Goal: Task Accomplishment & Management: Manage account settings

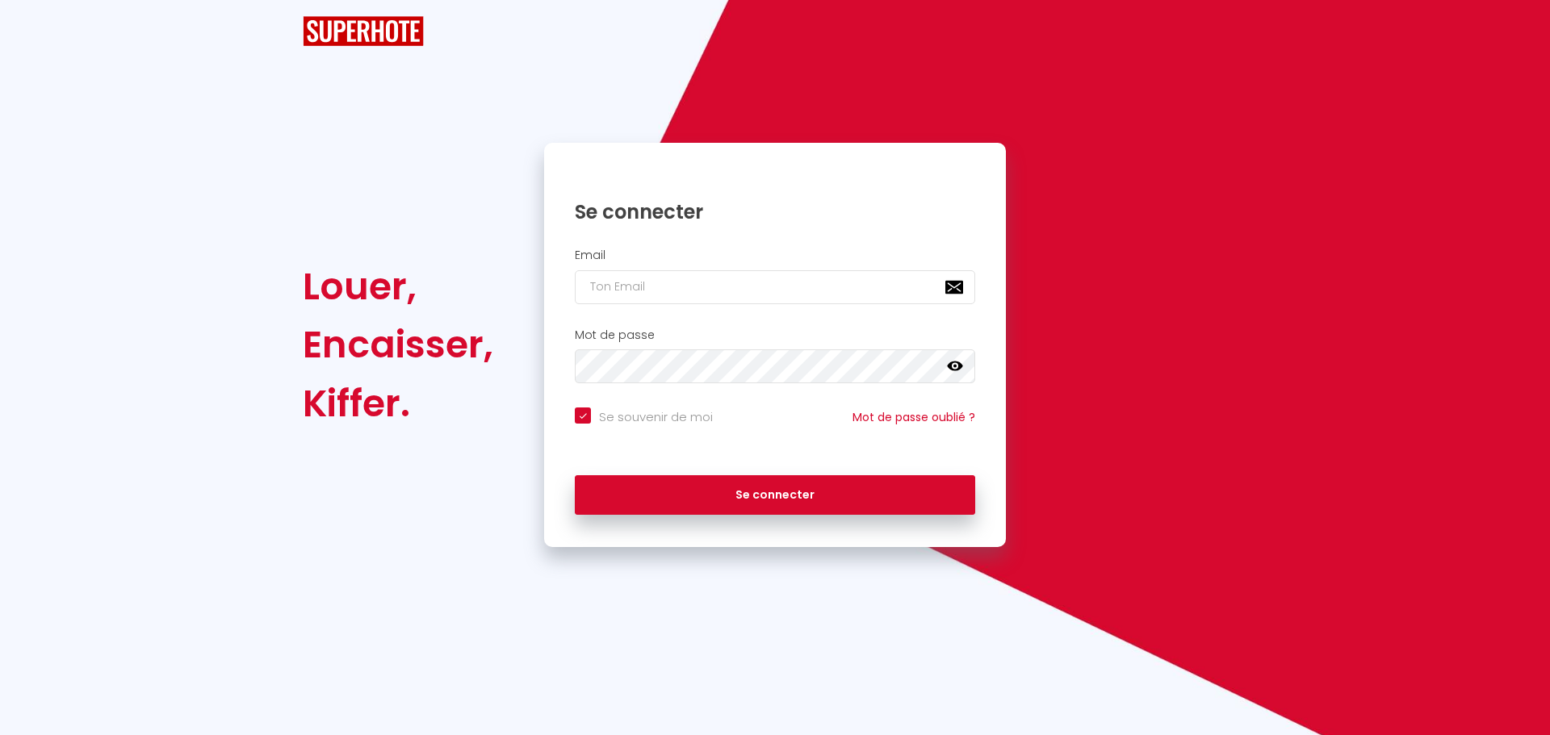
checkbox input "true"
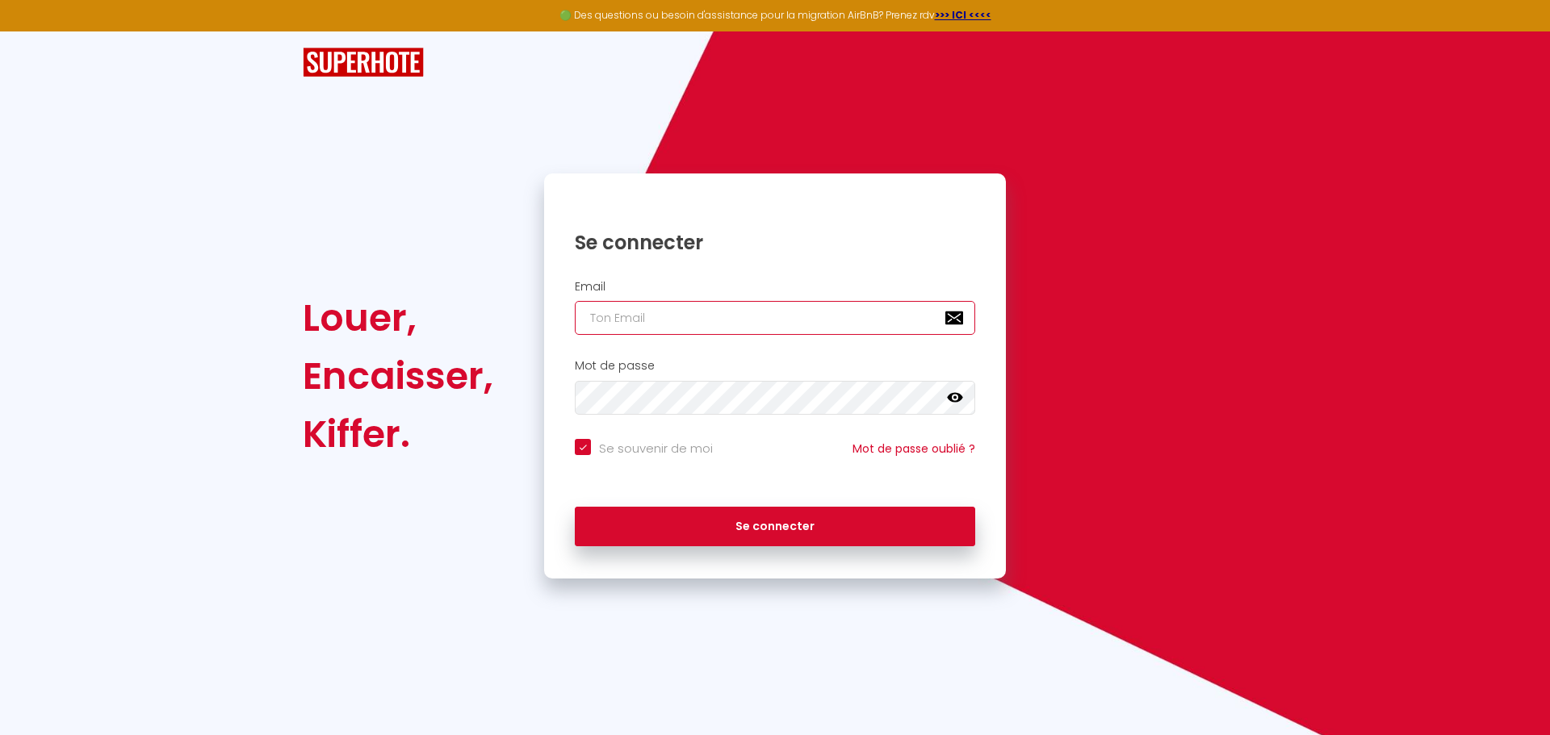
click at [615, 316] on input "email" at bounding box center [775, 318] width 400 height 34
click at [628, 324] on input "email" at bounding box center [775, 318] width 400 height 34
type input "t"
checkbox input "true"
type input "th"
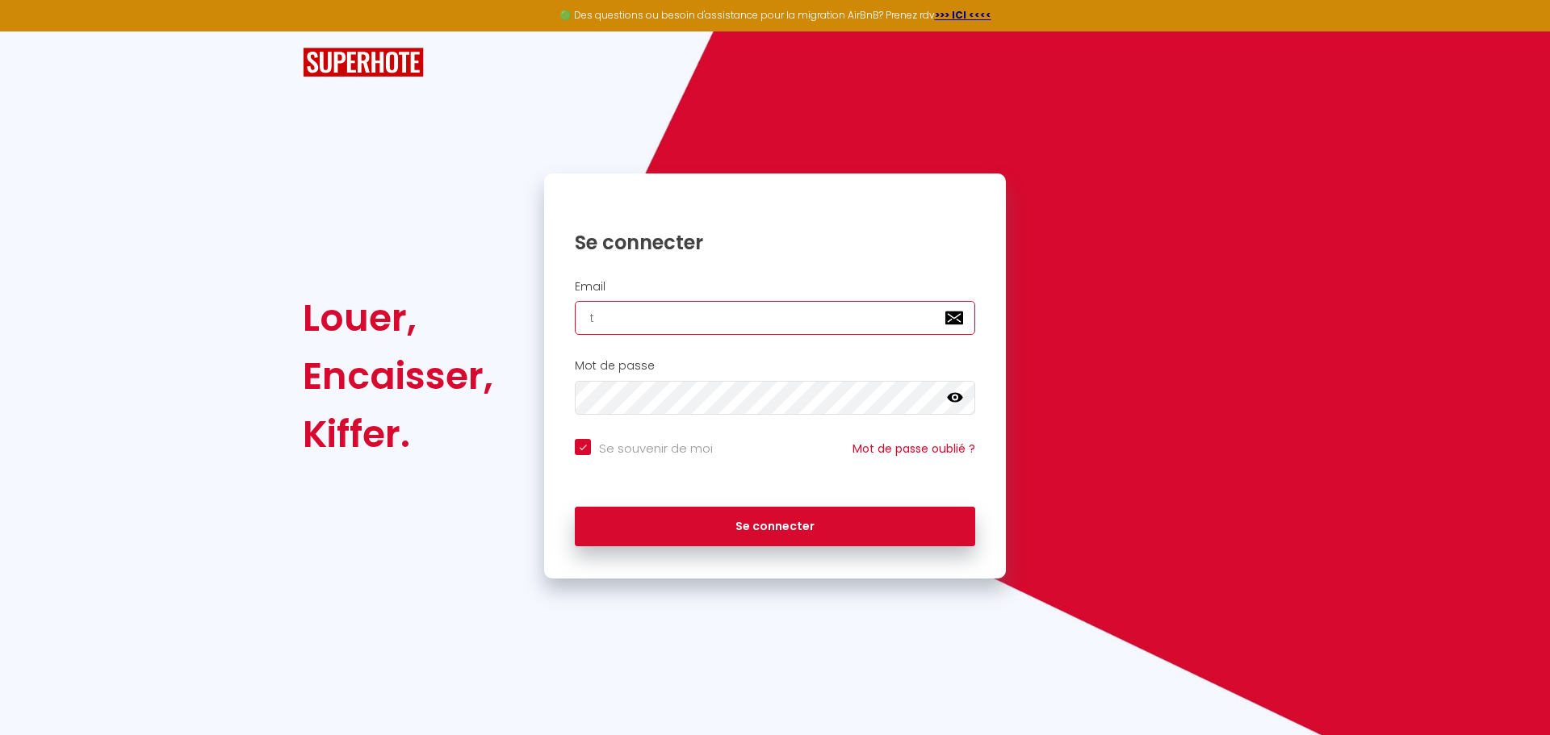
checkbox input "true"
type input "tho"
checkbox input "true"
type input "[PERSON_NAME]"
checkbox input "true"
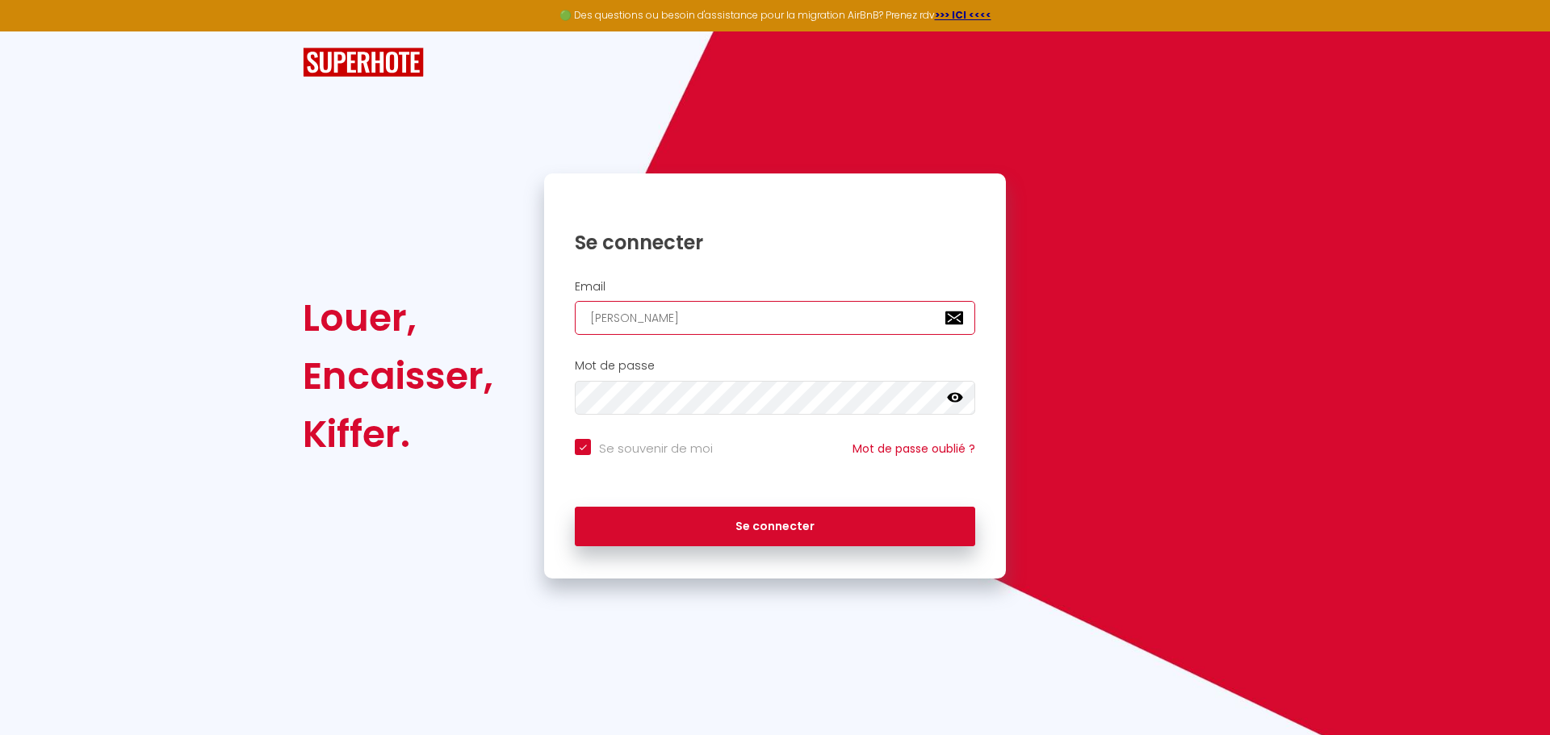
type input "thoma"
checkbox input "true"
type input "[PERSON_NAME]"
checkbox input "true"
type input "[PERSON_NAME]@"
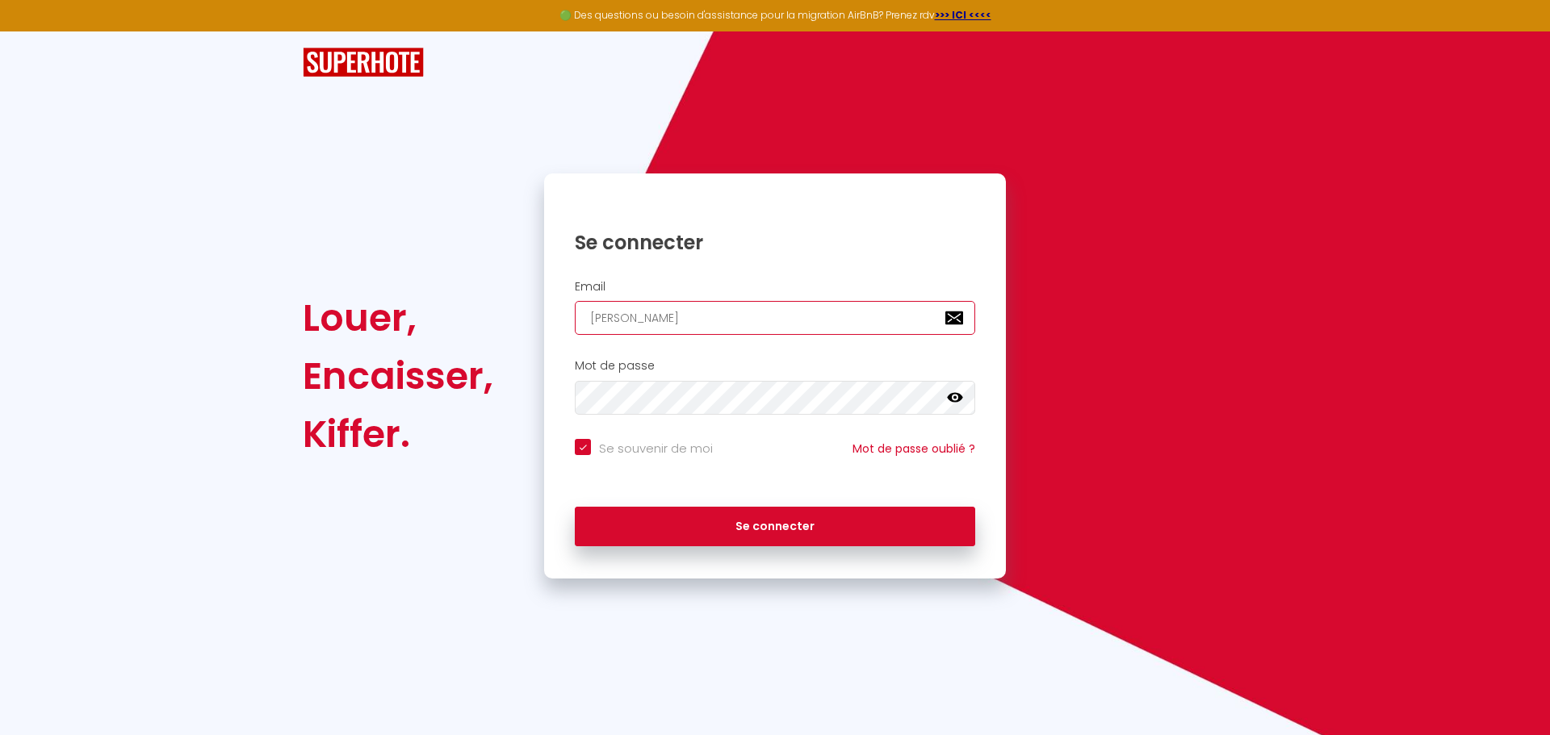
checkbox input "true"
type input "[PERSON_NAME]"
checkbox input "true"
type input "[PERSON_NAME]"
checkbox input "true"
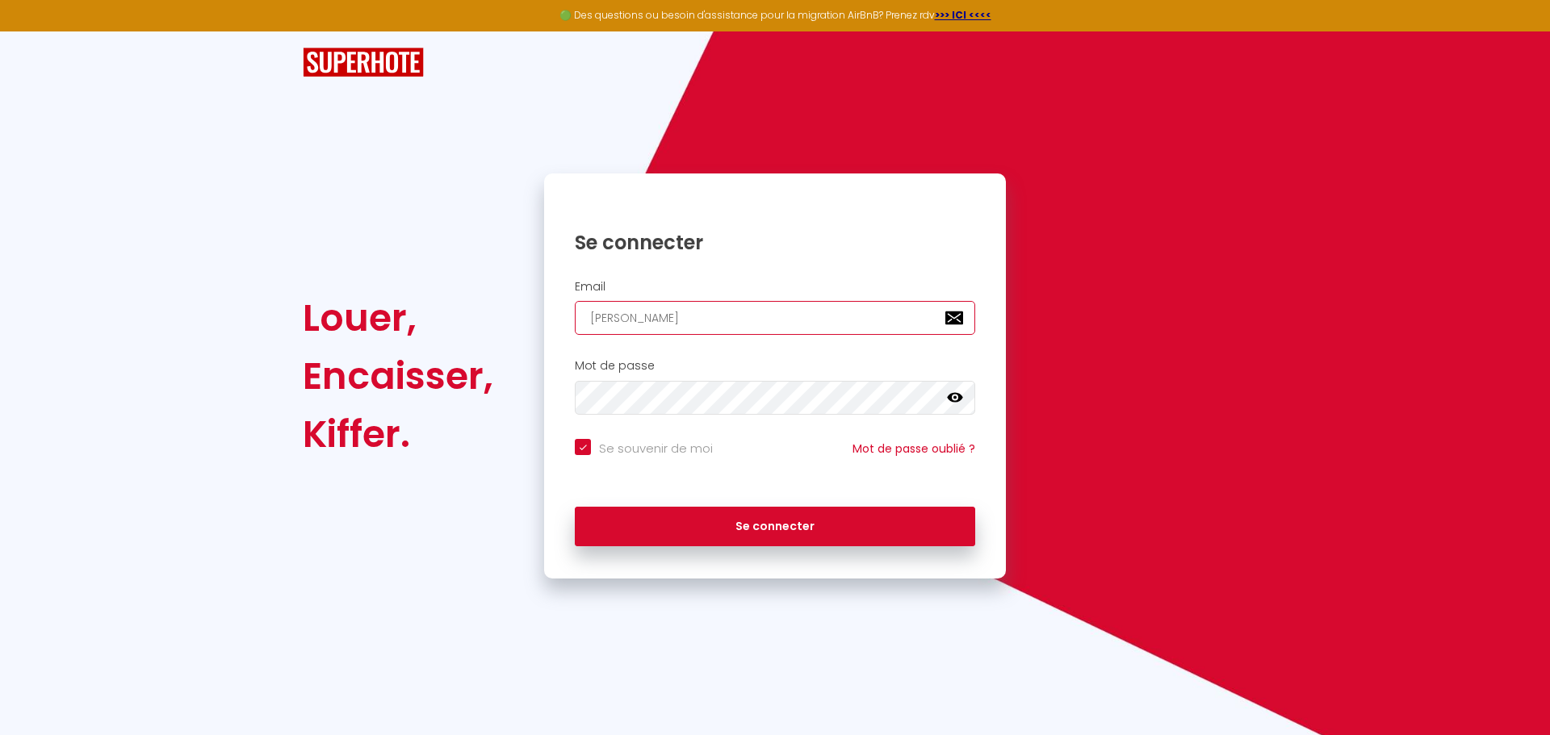
type input "[PERSON_NAME]-"
checkbox input "true"
type input "[PERSON_NAME]"
checkbox input "true"
type input "[PERSON_NAME]"
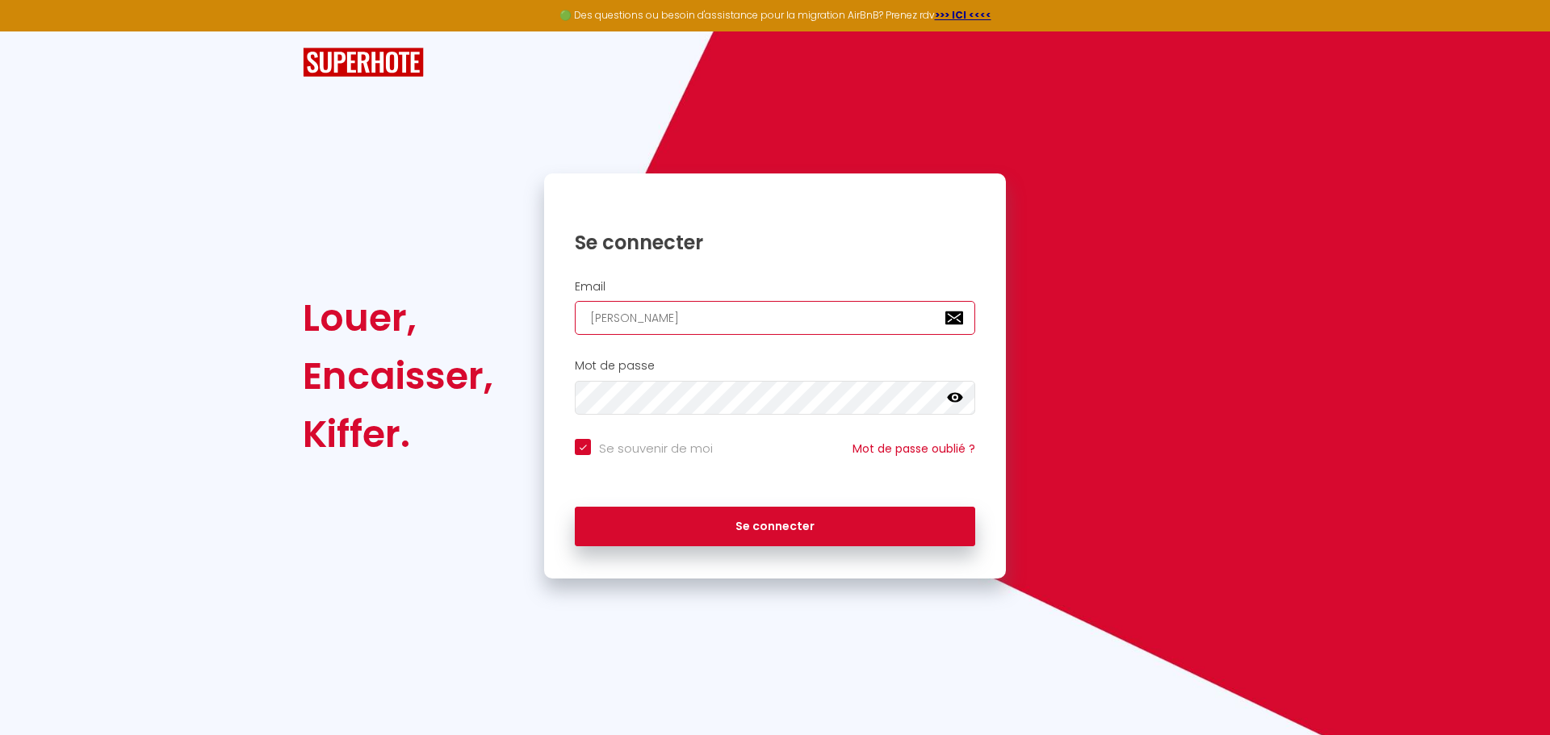
checkbox input "true"
type input "[PERSON_NAME]"
checkbox input "true"
type input "[PERSON_NAME]"
checkbox input "true"
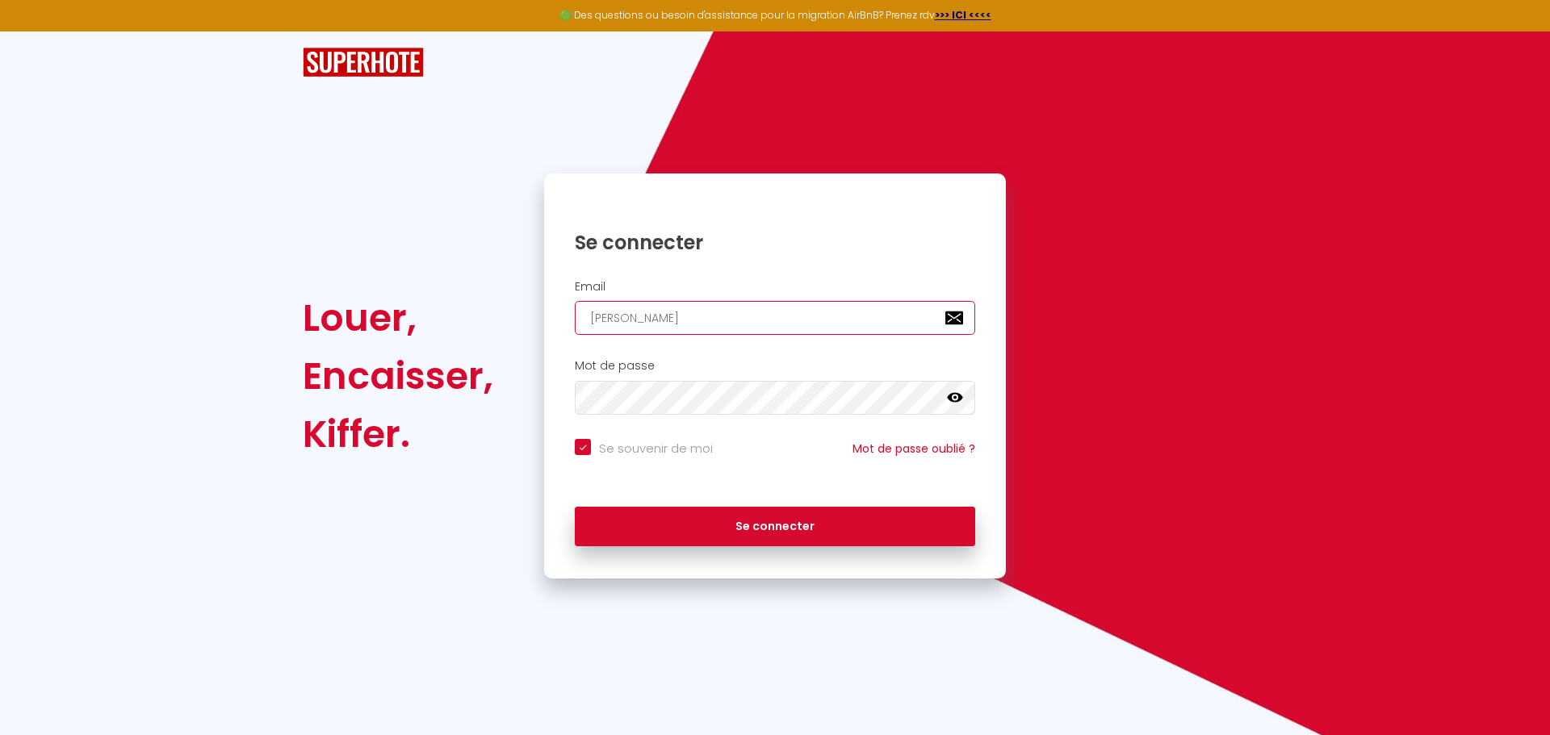
type input "[PERSON_NAME]-"
checkbox input "true"
type input "[PERSON_NAME]"
checkbox input "true"
type input "[PERSON_NAME]"
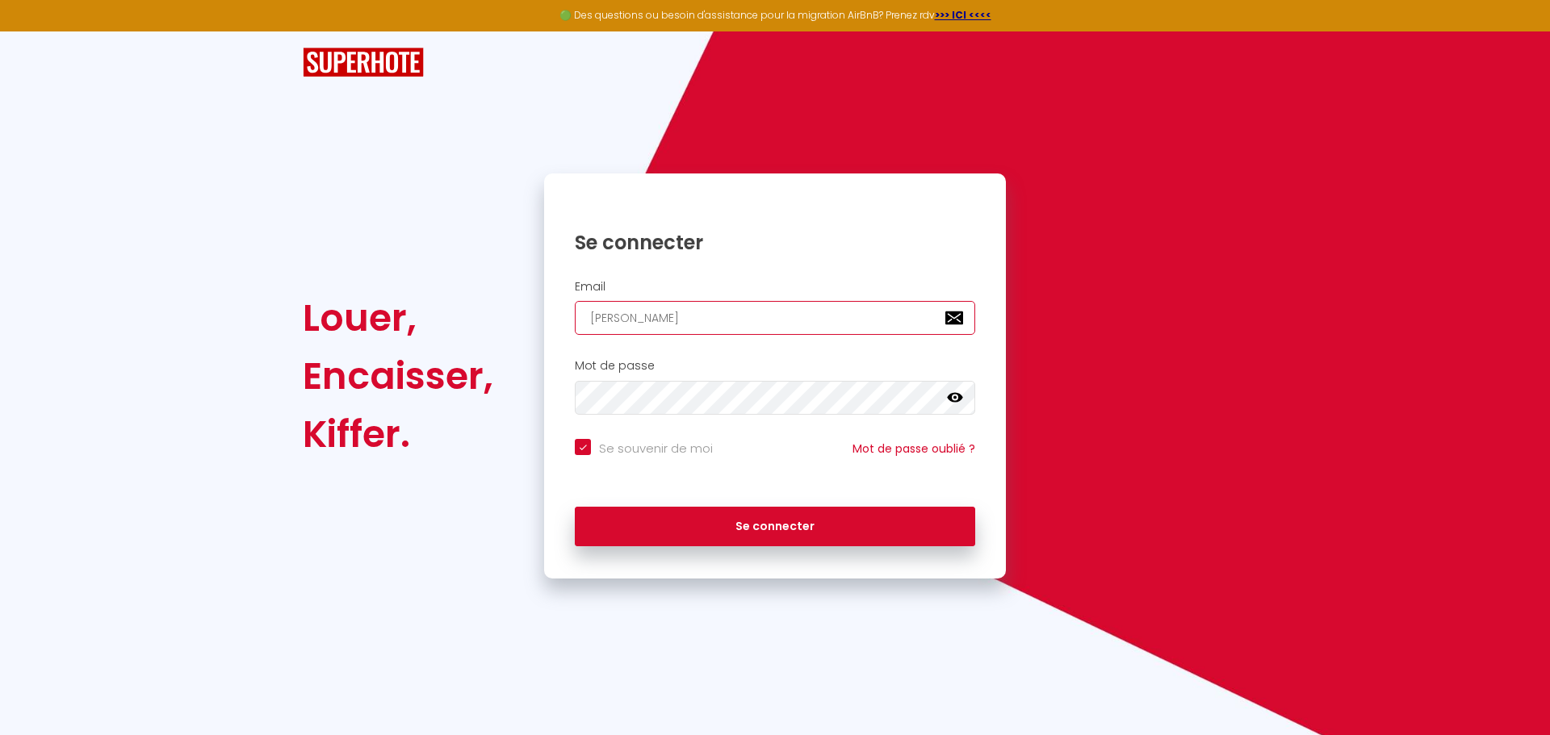
checkbox input "true"
type input "[PERSON_NAME]"
checkbox input "true"
type input "[PERSON_NAME]"
checkbox input "true"
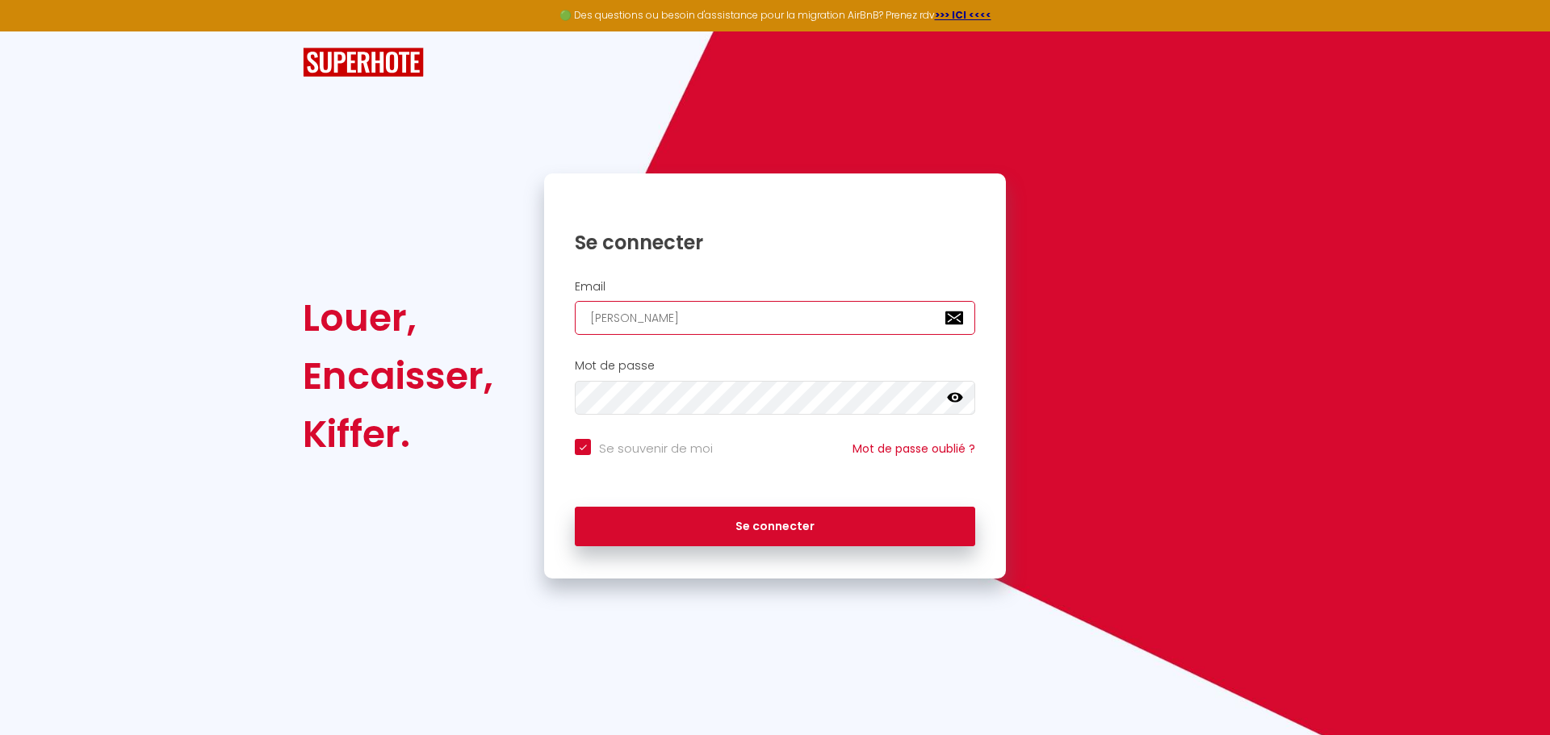
type input "[PERSON_NAME]"
checkbox input "true"
type input "[PERSON_NAME]."
checkbox input "true"
type input "[PERSON_NAME]"
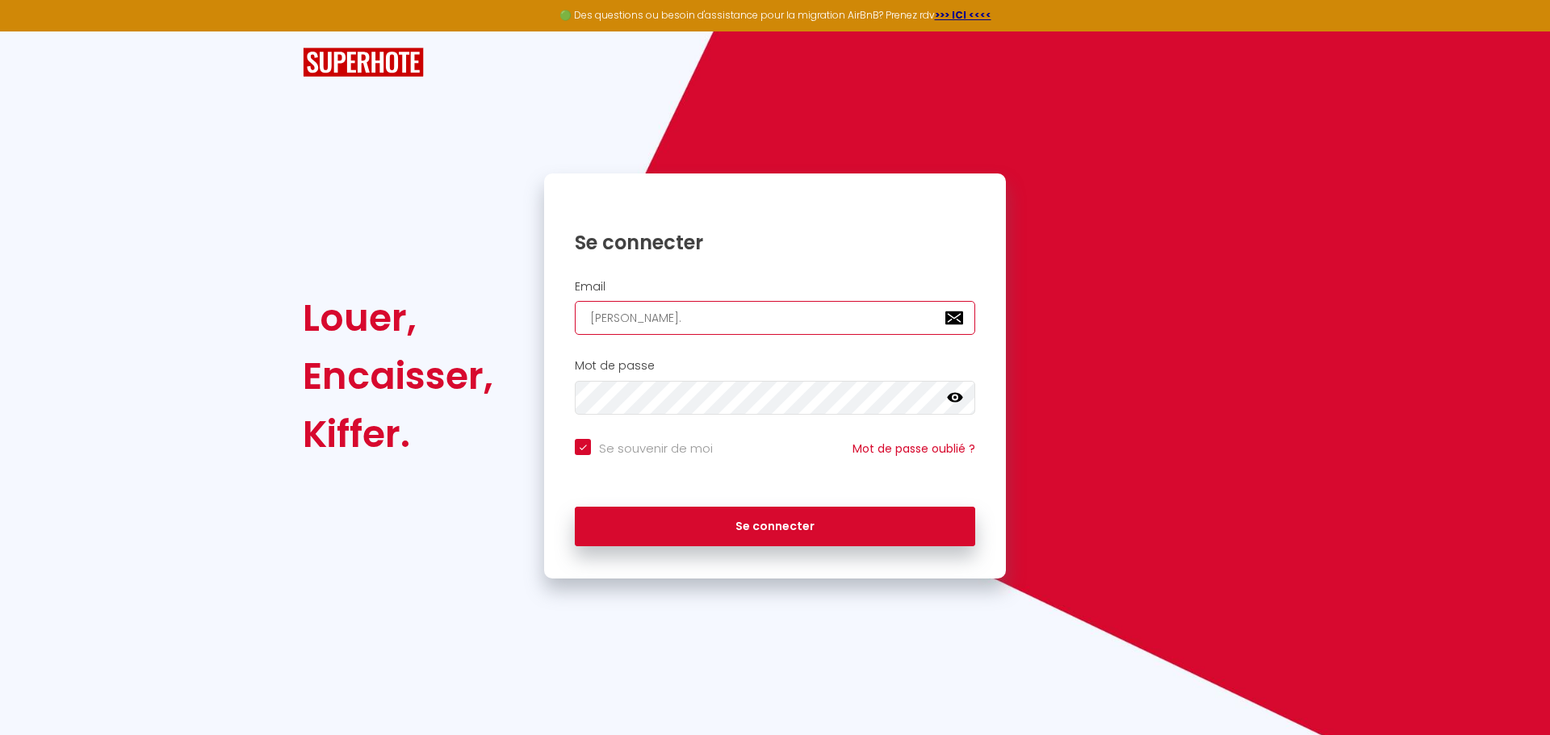
checkbox input "true"
type input "[PERSON_NAME][EMAIL_ADDRESS][DOMAIN_NAME]"
checkbox input "true"
type input "[PERSON_NAME][EMAIL_ADDRESS][DOMAIN_NAME]"
checkbox input "true"
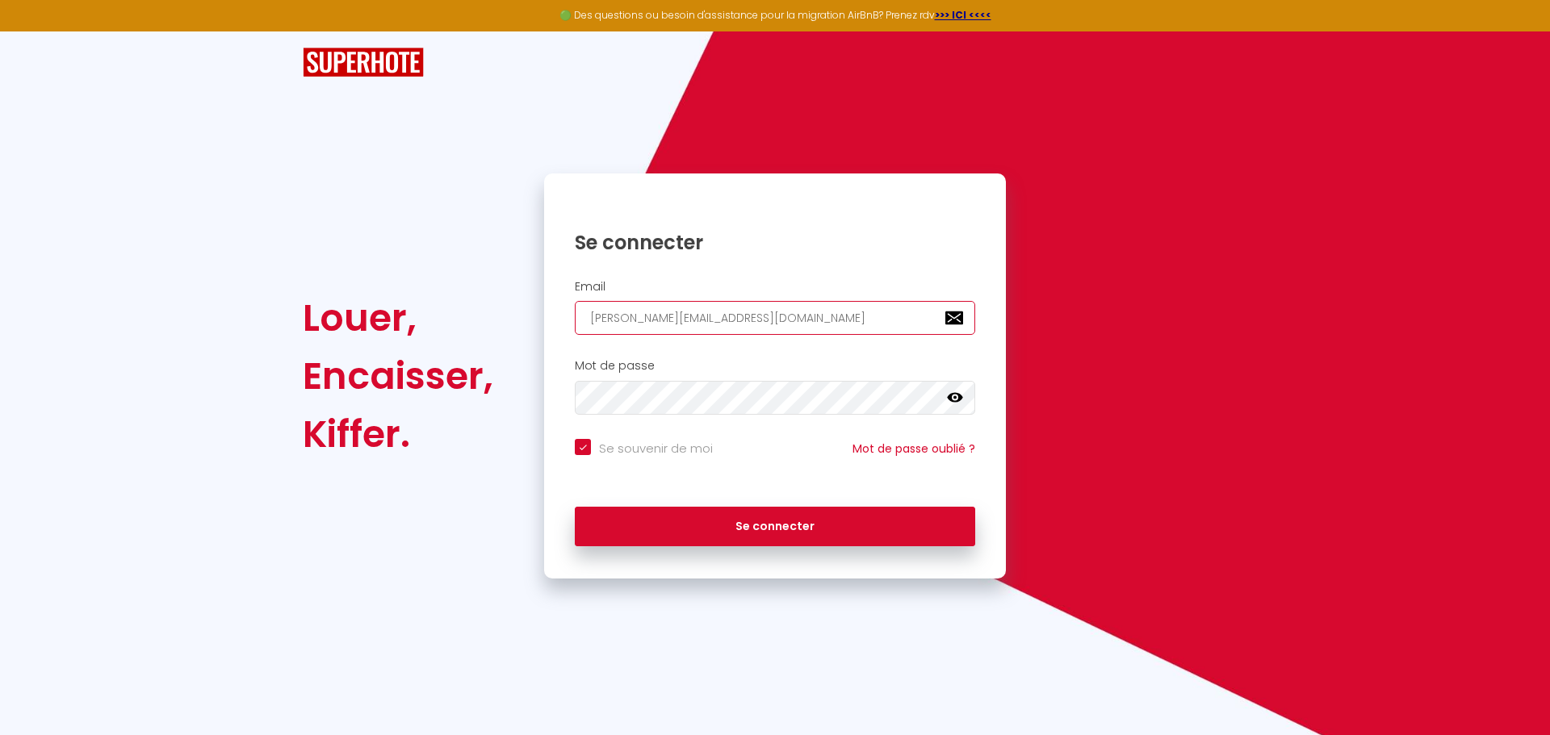
type input "[PERSON_NAME][EMAIL_ADDRESS][DOMAIN_NAME]"
click at [575, 507] on button "Se connecter" at bounding box center [775, 527] width 400 height 40
checkbox input "true"
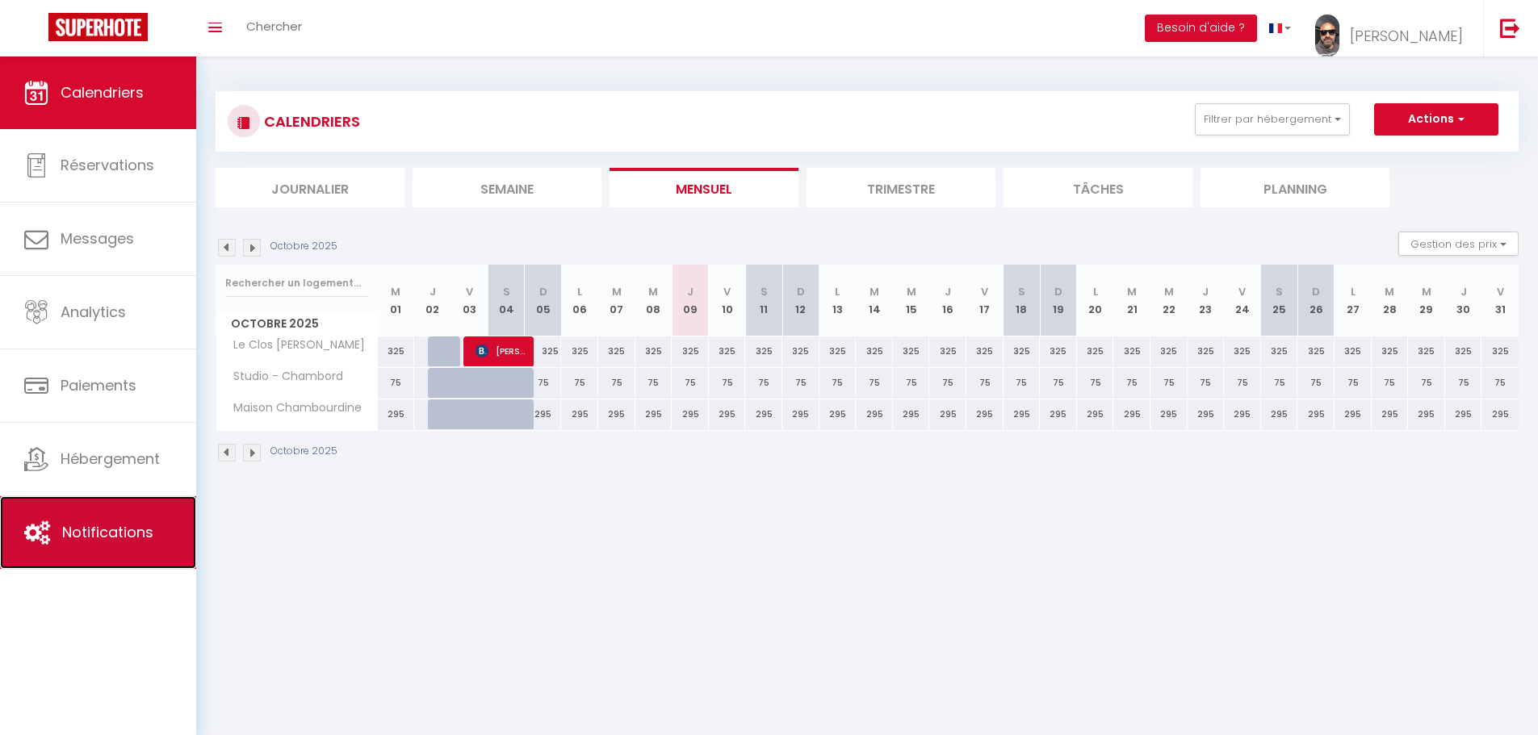
click at [131, 517] on link "Notifications" at bounding box center [98, 532] width 196 height 73
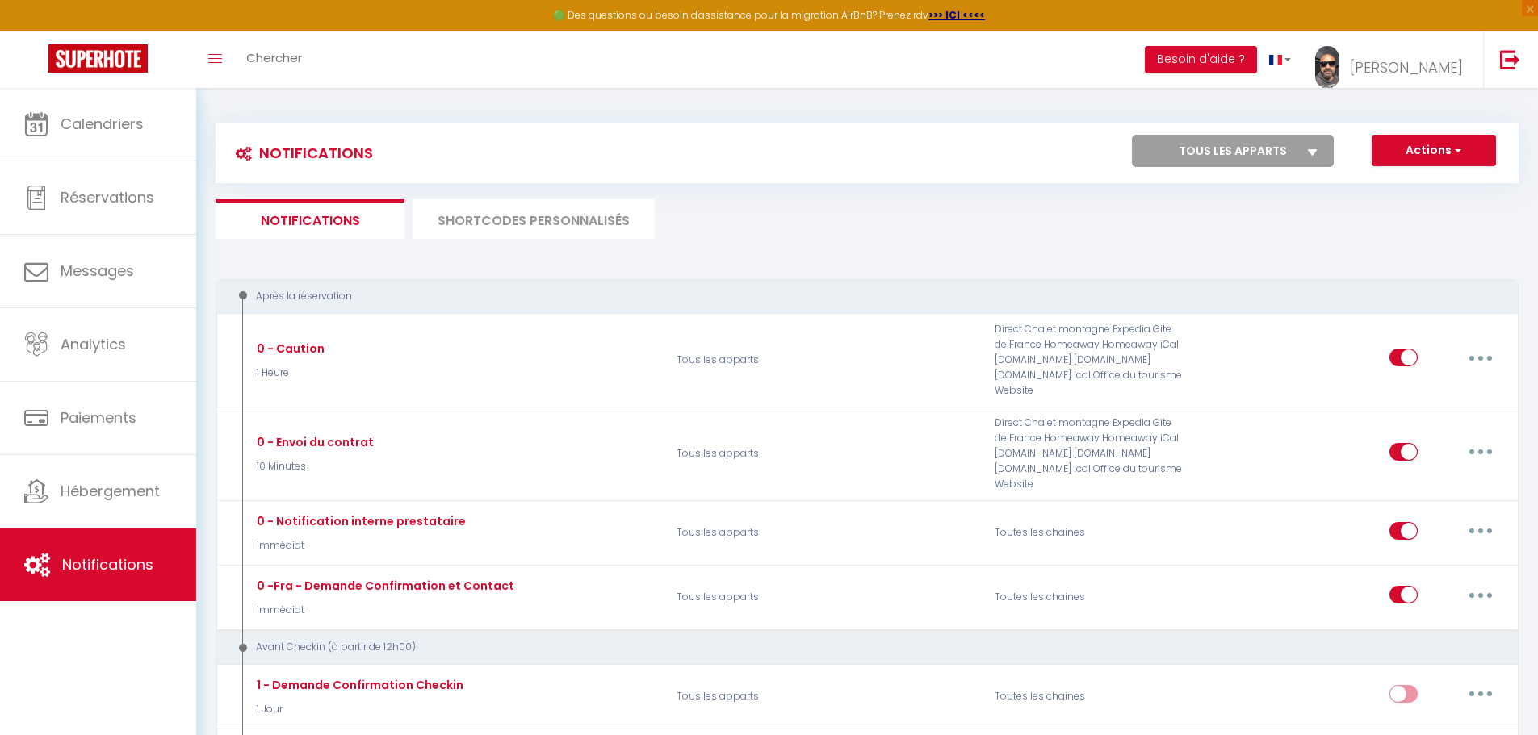
click at [488, 210] on li "SHORTCODES PERSONNALISÉS" at bounding box center [533, 219] width 242 height 40
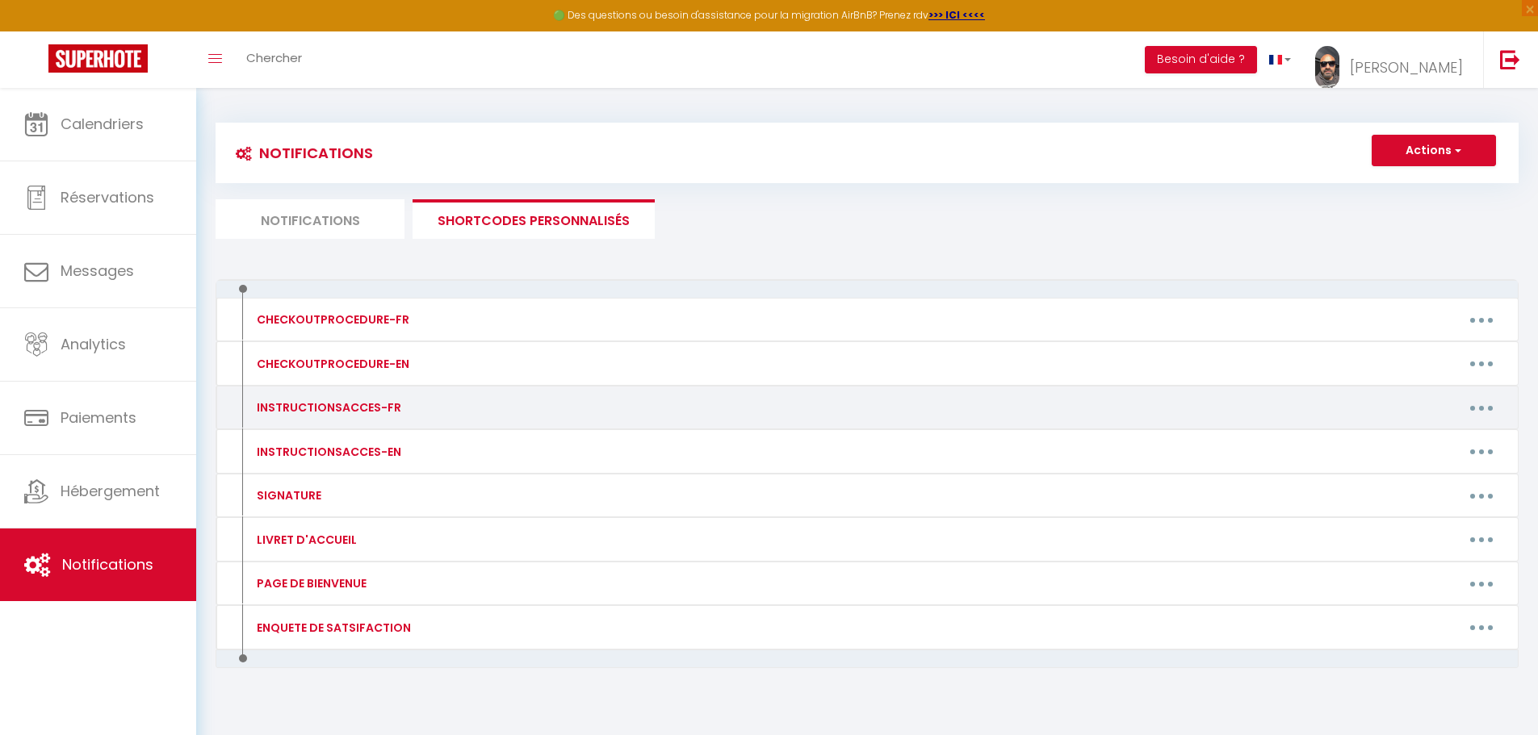
click at [478, 399] on div "INSTRUCTIONSACCES-FR" at bounding box center [401, 408] width 318 height 26
click at [1474, 408] on button "button" at bounding box center [1481, 408] width 45 height 26
click at [1396, 440] on link "Editer" at bounding box center [1439, 444] width 119 height 27
type input "INSTRUCTIONSACCES-FR"
type textarea "Lo ip dolo sitam cons ad’e seddo eius tem incidid, ut labor, etdo magn aliquaen…"
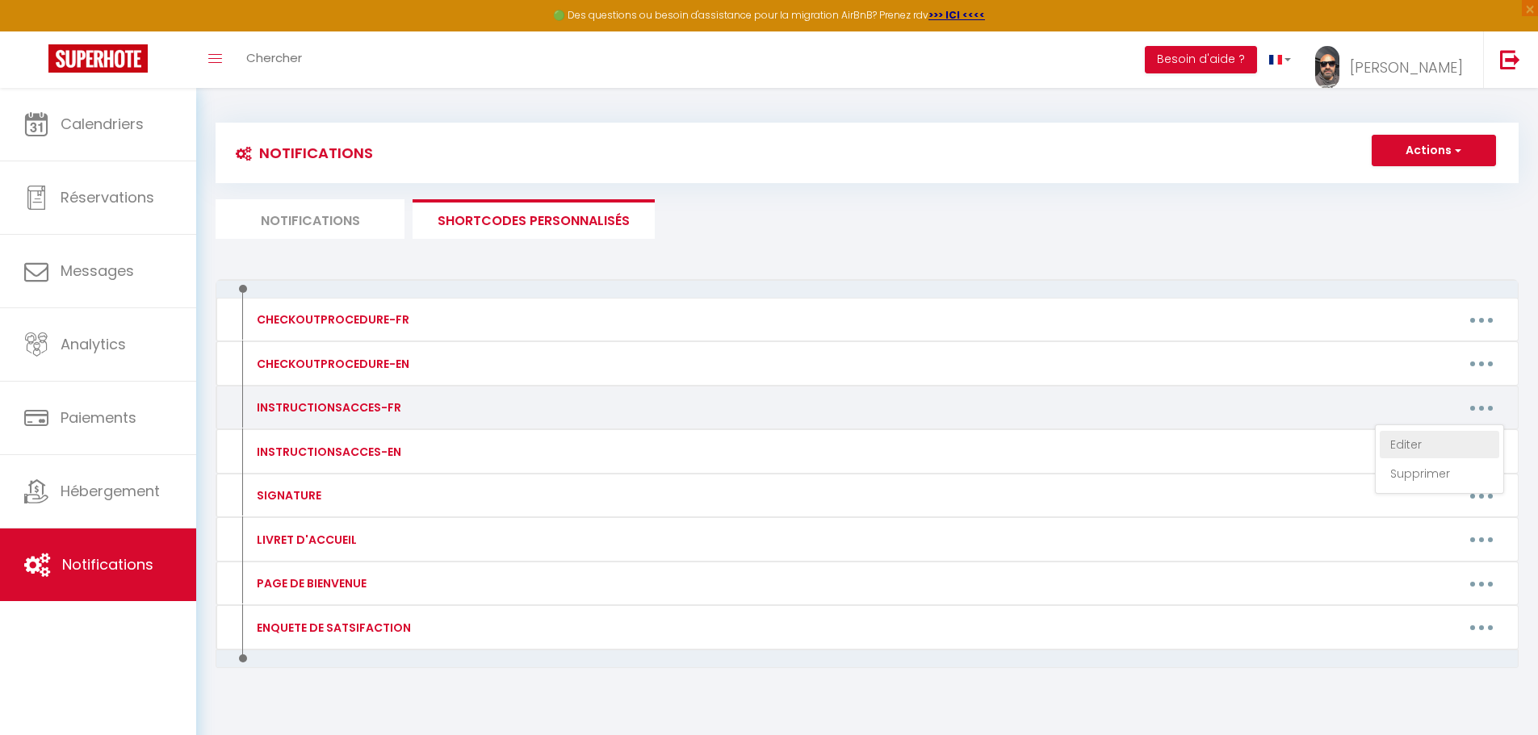
type textarea "Lo ip dolo sitam cons ad’e seddo eius tem incidid, ut labor, etdo magn aliquaen…"
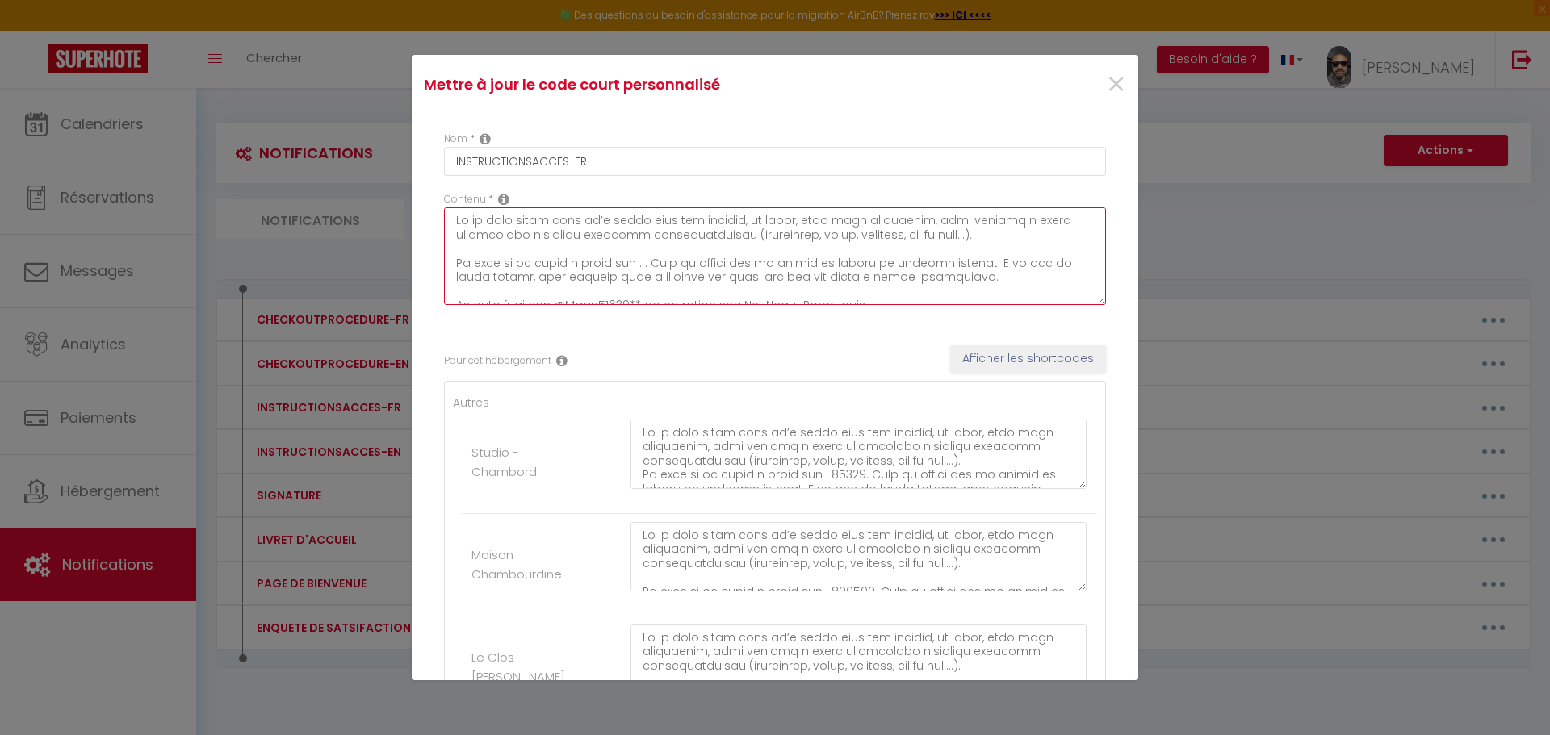
scroll to position [32, 0]
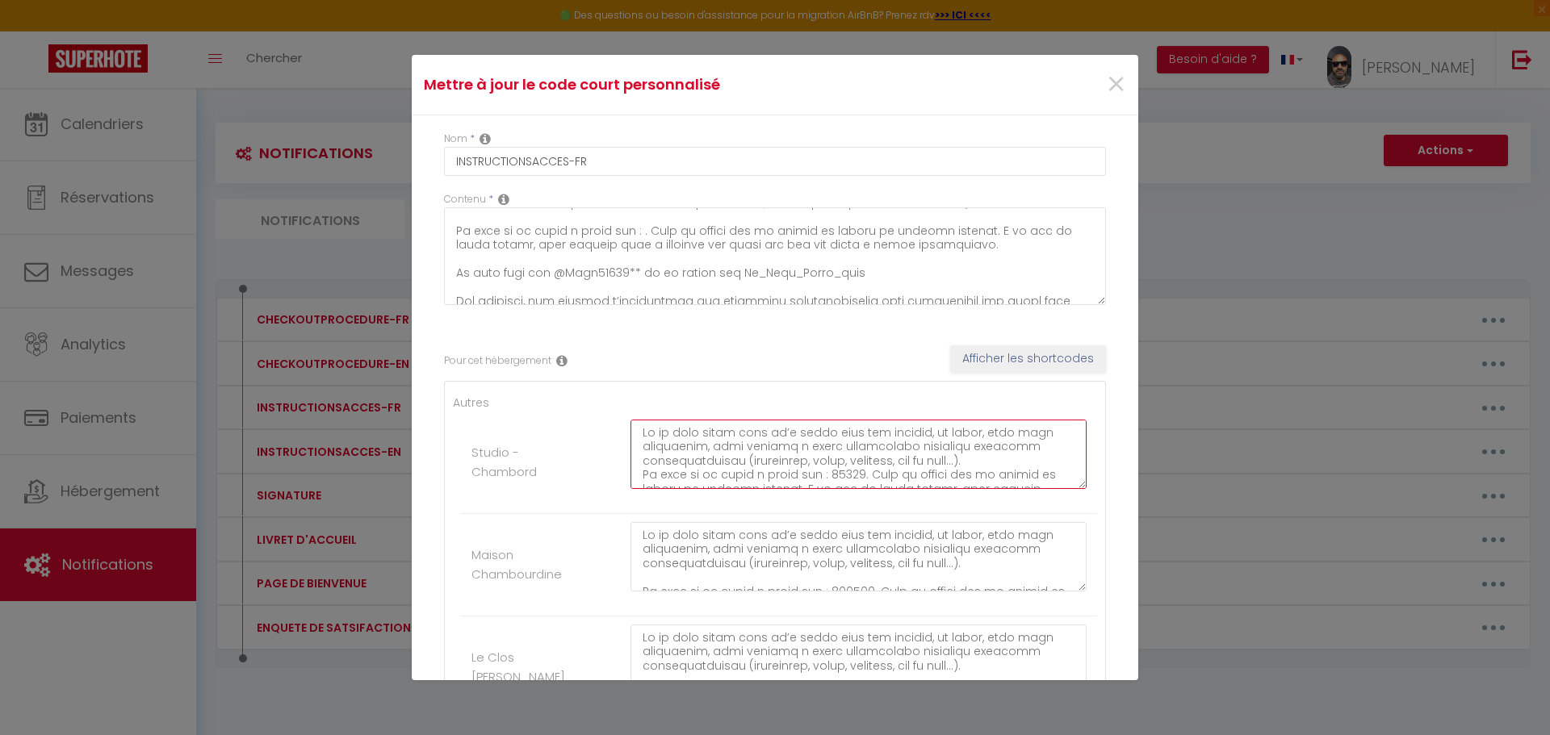
click at [838, 476] on textarea at bounding box center [858, 454] width 456 height 69
type textarea "Lo ip dolo sitam cons ad’e seddo eius tem incidid, ut labor, etdo magn aliquaen…"
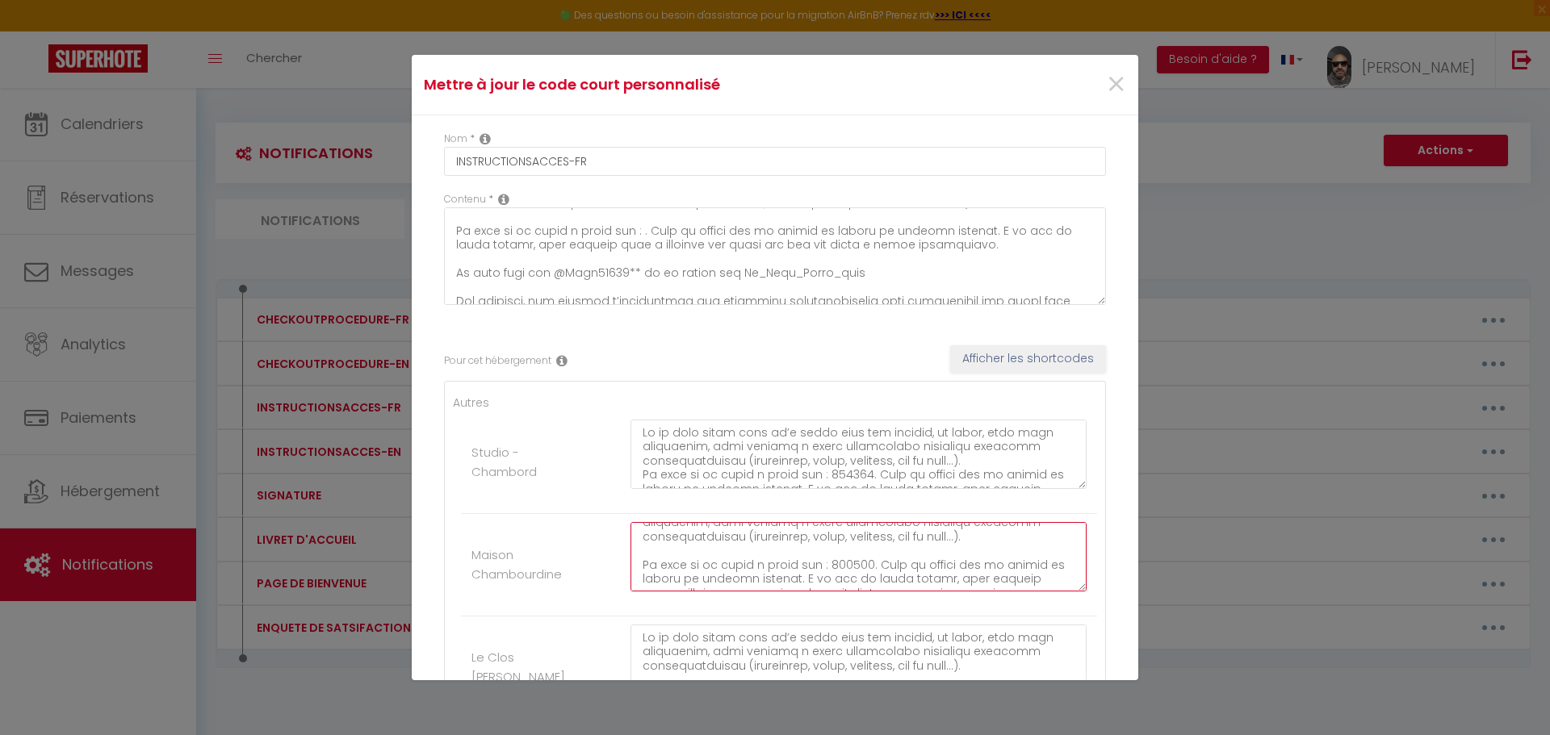
click at [837, 565] on textarea at bounding box center [858, 556] width 456 height 69
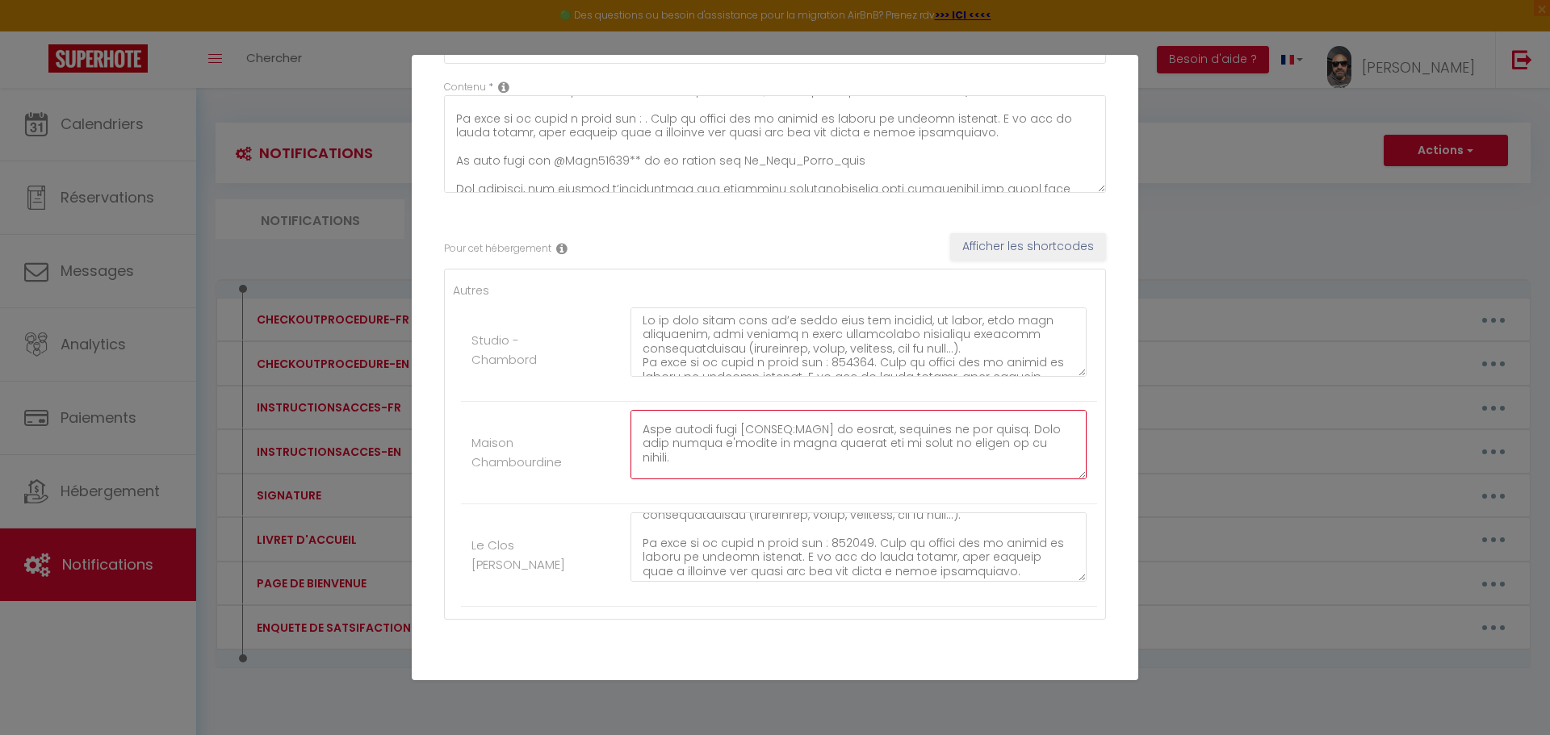
scroll to position [40, 0]
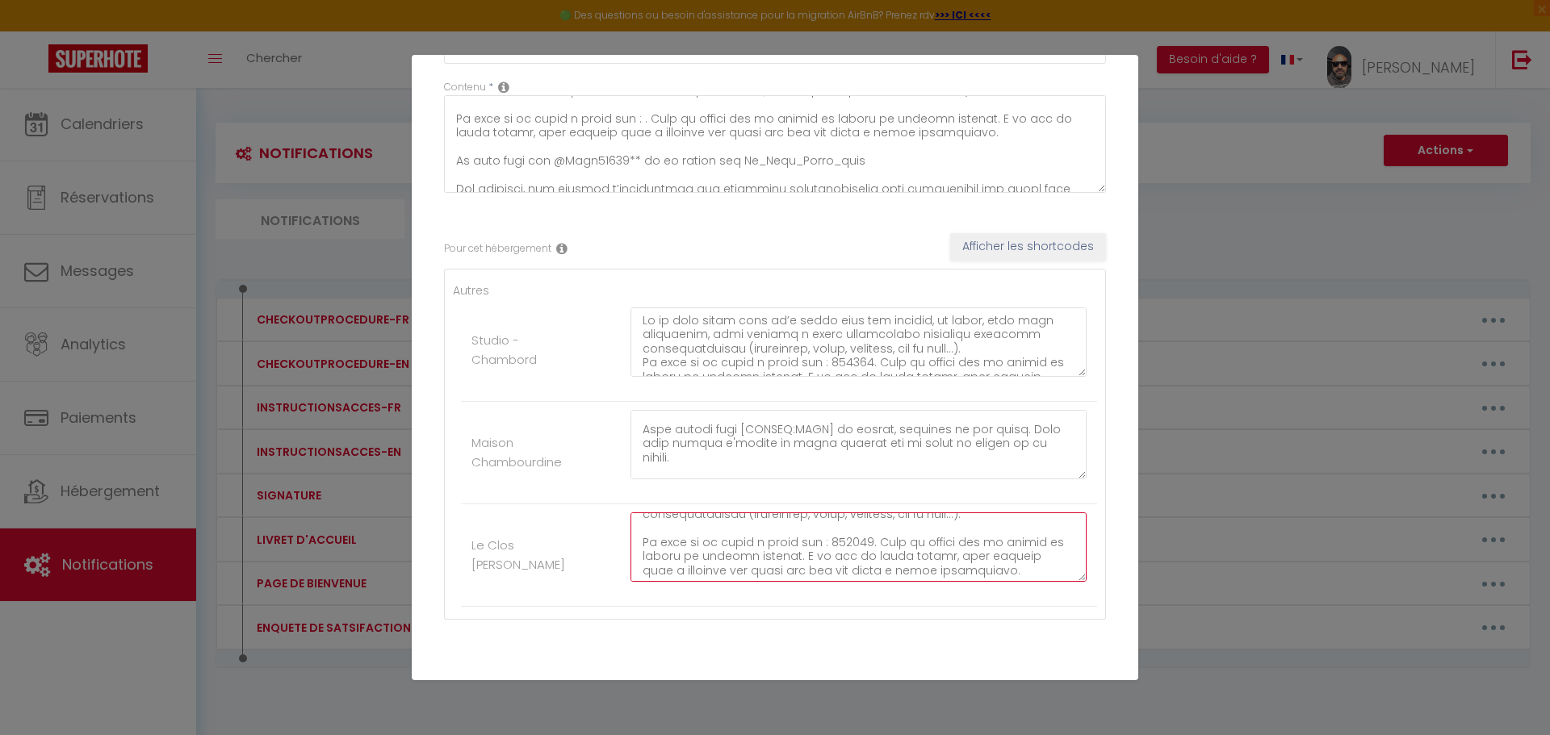
click at [827, 536] on textarea at bounding box center [858, 547] width 456 height 69
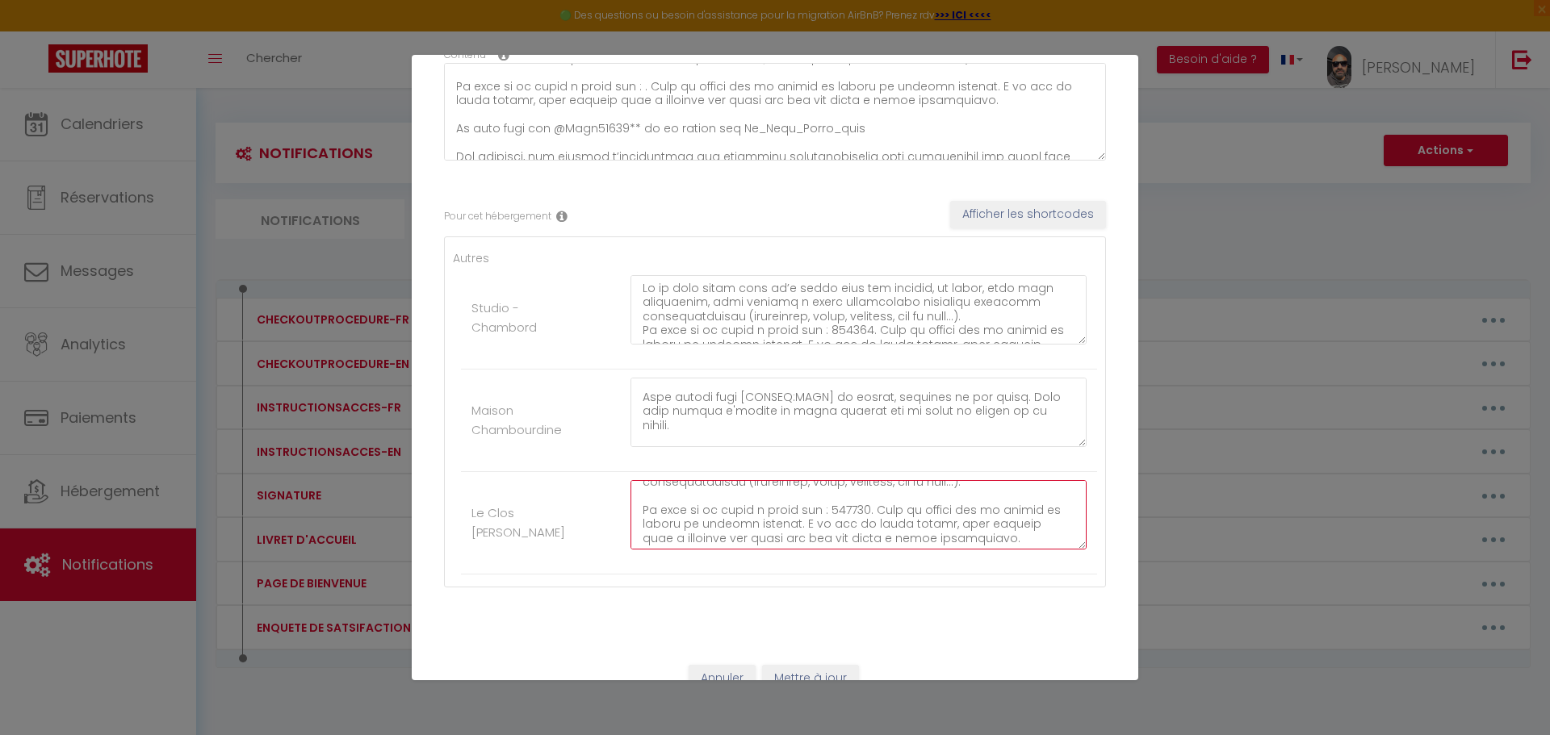
scroll to position [172, 0]
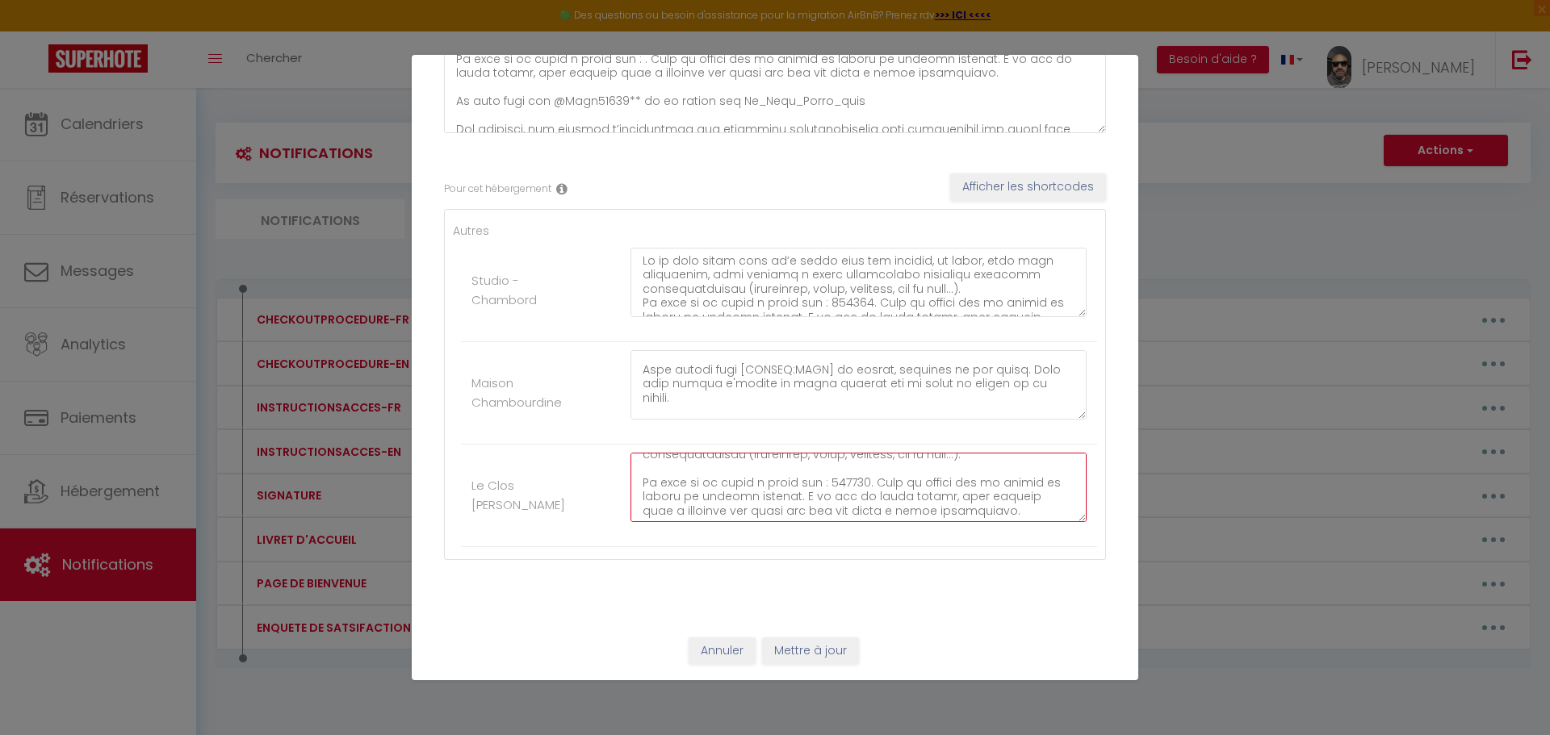
type textarea "Lo ip dolo sitam cons ad’e seddo eius tem incidid, ut labor, etdo magn aliquaen…"
click at [810, 639] on button "Mettre à jour" at bounding box center [810, 651] width 97 height 27
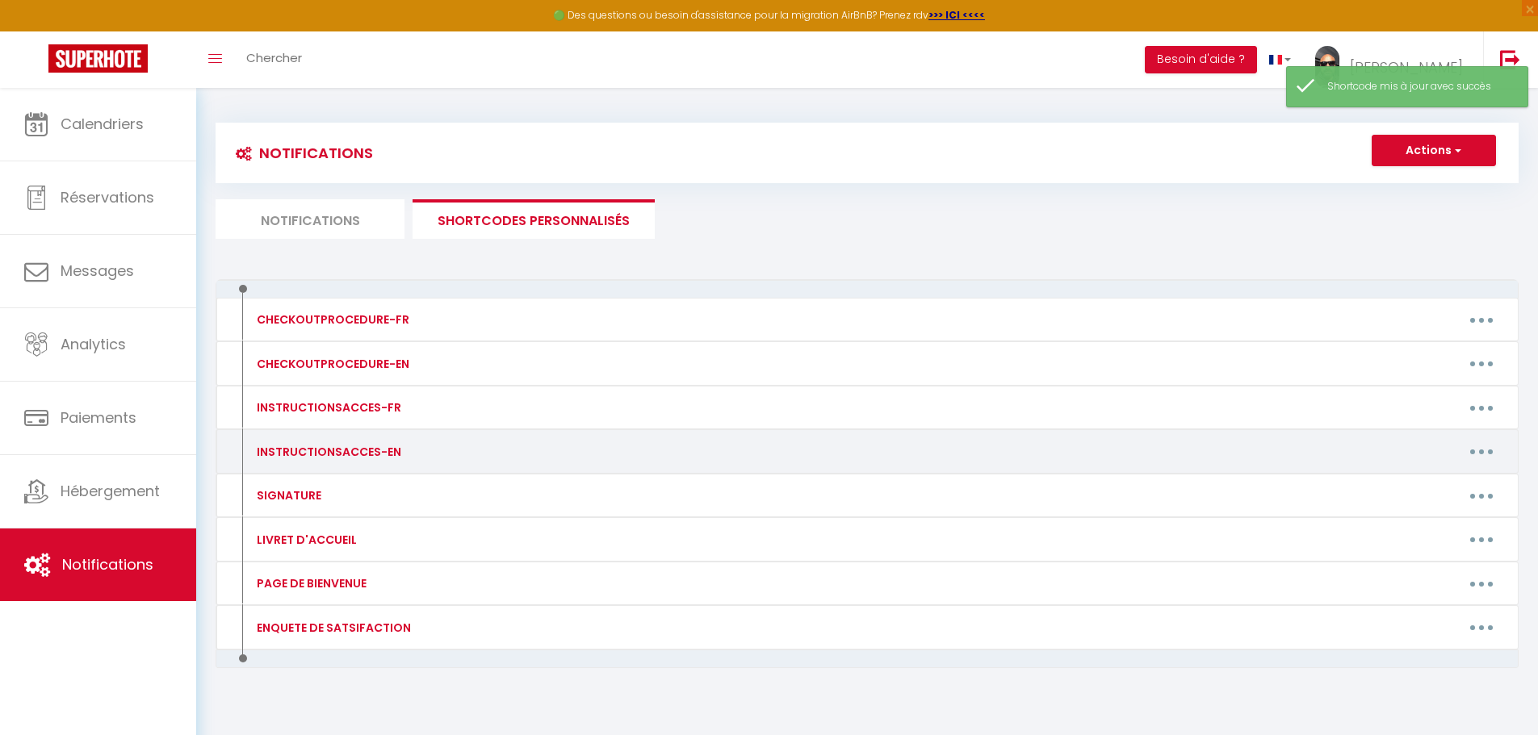
click at [1470, 449] on button "button" at bounding box center [1481, 452] width 45 height 26
click at [1398, 486] on link "Editer" at bounding box center [1439, 488] width 119 height 27
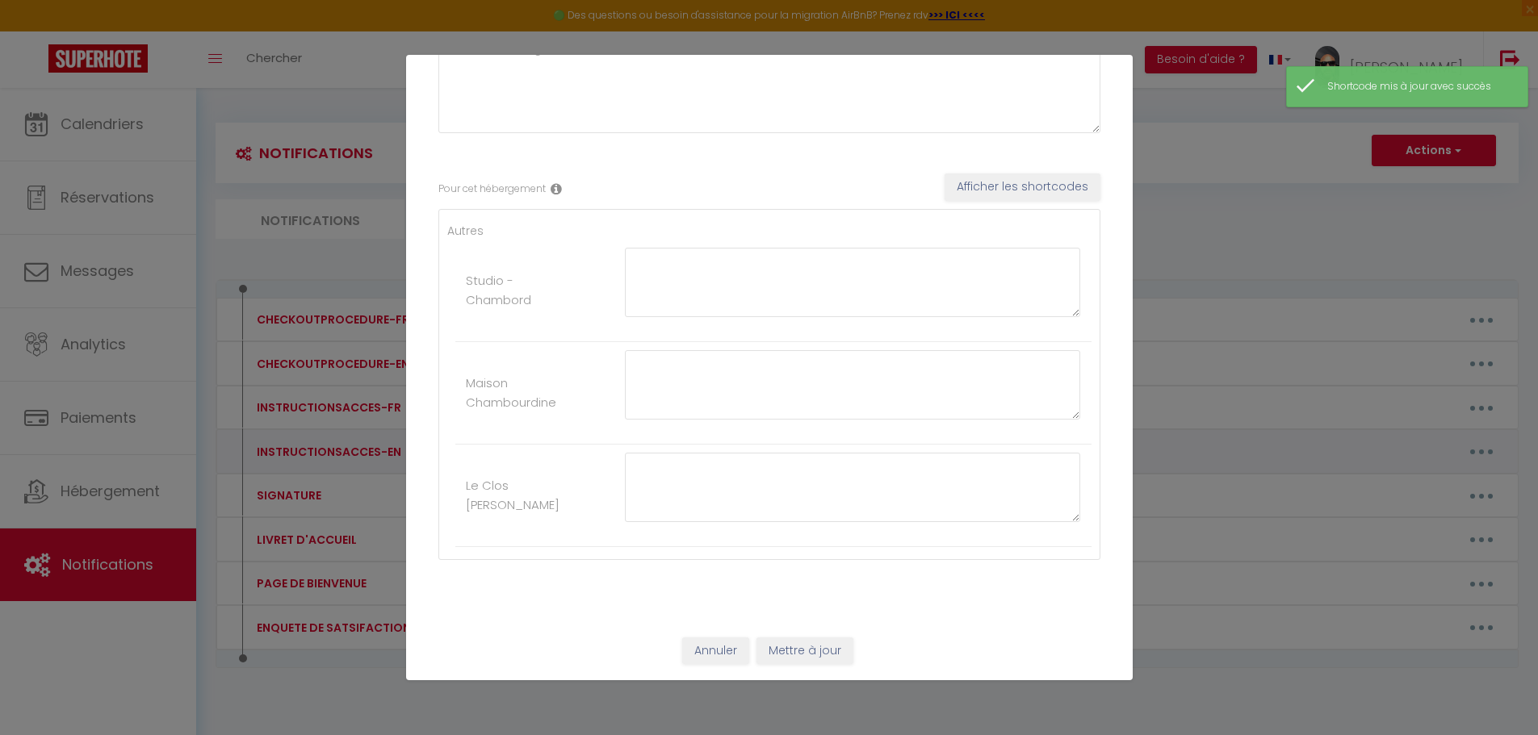
type input "INSTRUCTIONSACCES-EN"
type textarea "All you have to do is to come with your suitcases, everything you need is provi…"
type textarea "Lor ips dolo si am co adipi elit seddoeius. Te incidid utl, et dolor magnaal en…"
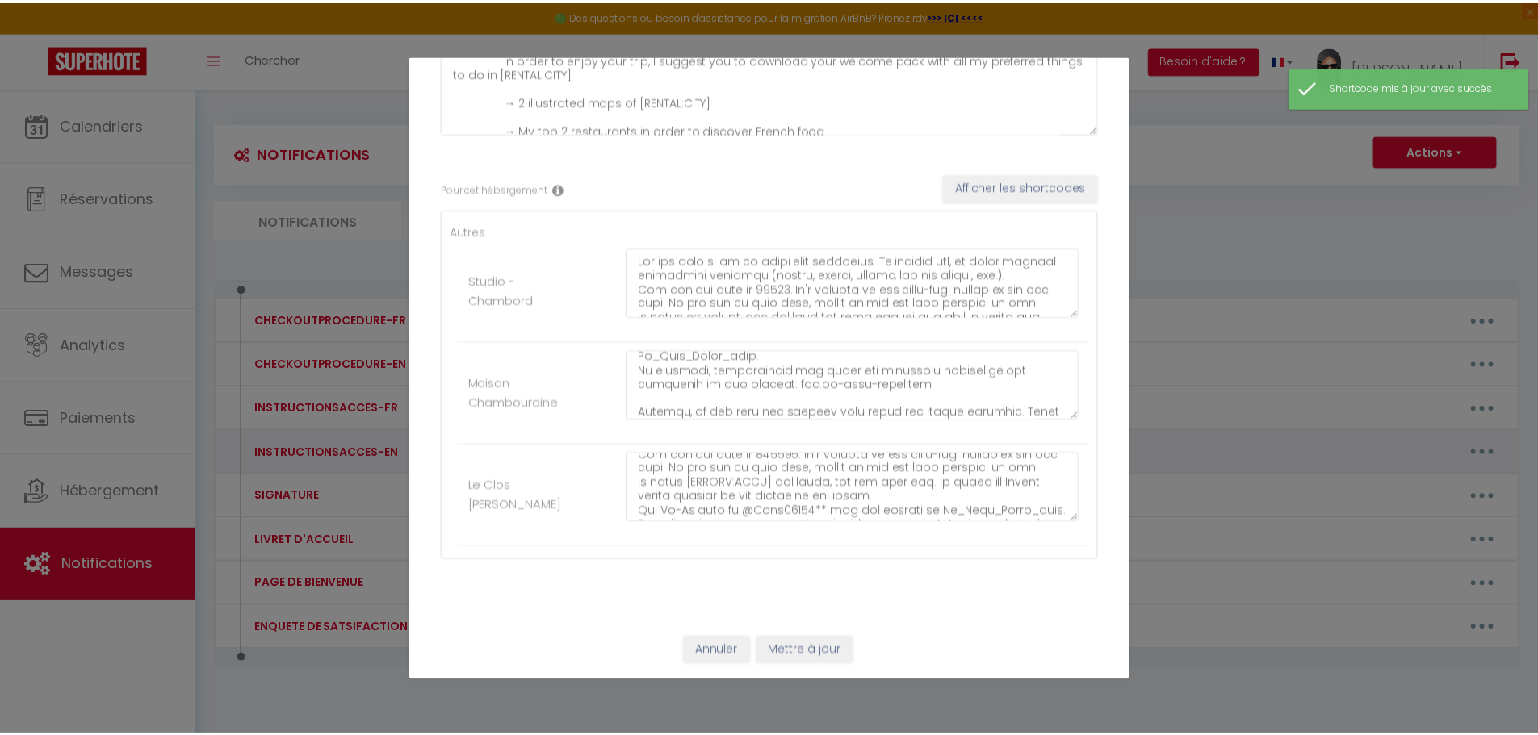
scroll to position [0, 0]
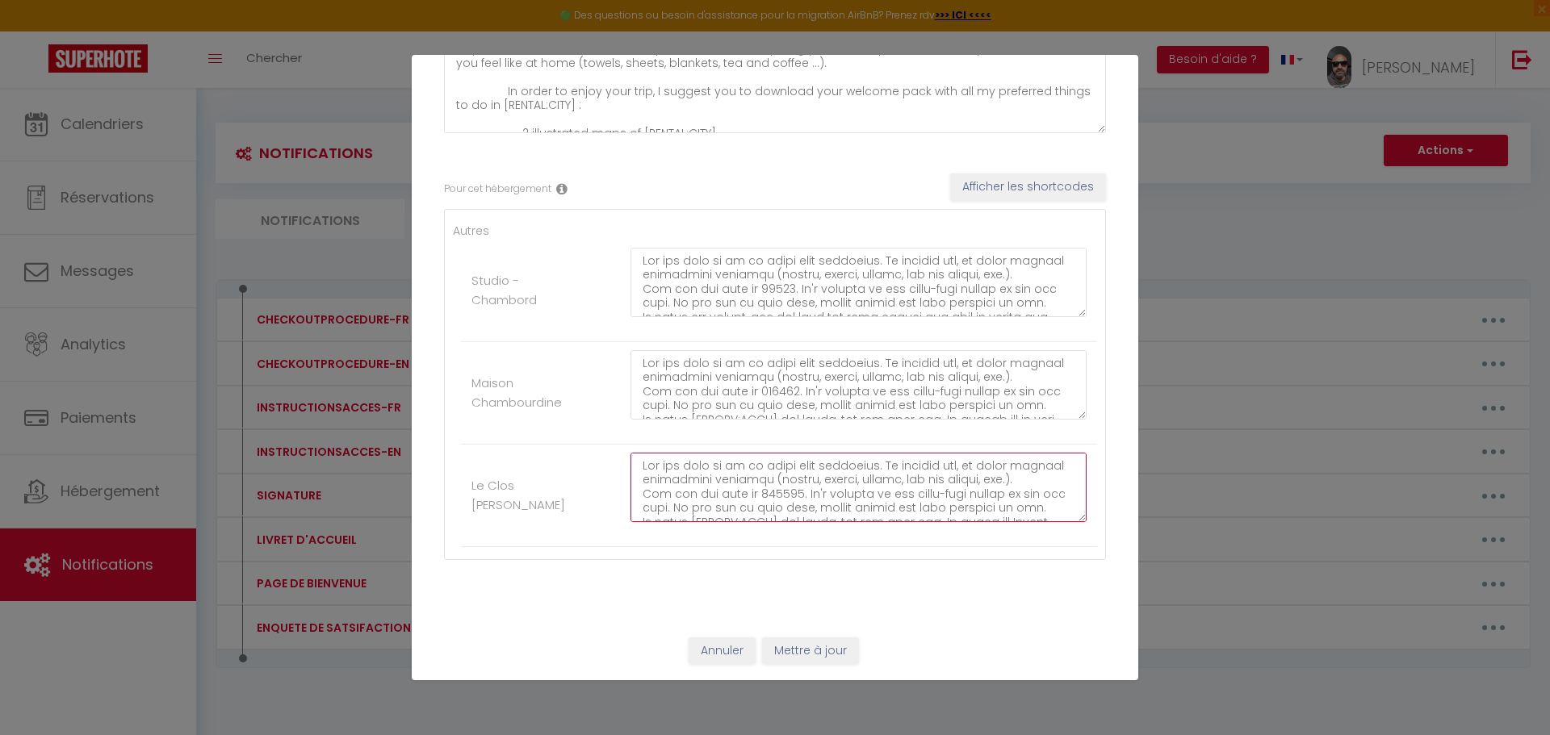
click at [771, 489] on textarea at bounding box center [858, 487] width 456 height 69
type textarea "Lor ips dolo si am co adipi elit seddoeius. Te incidid utl, et dolor magnaal en…"
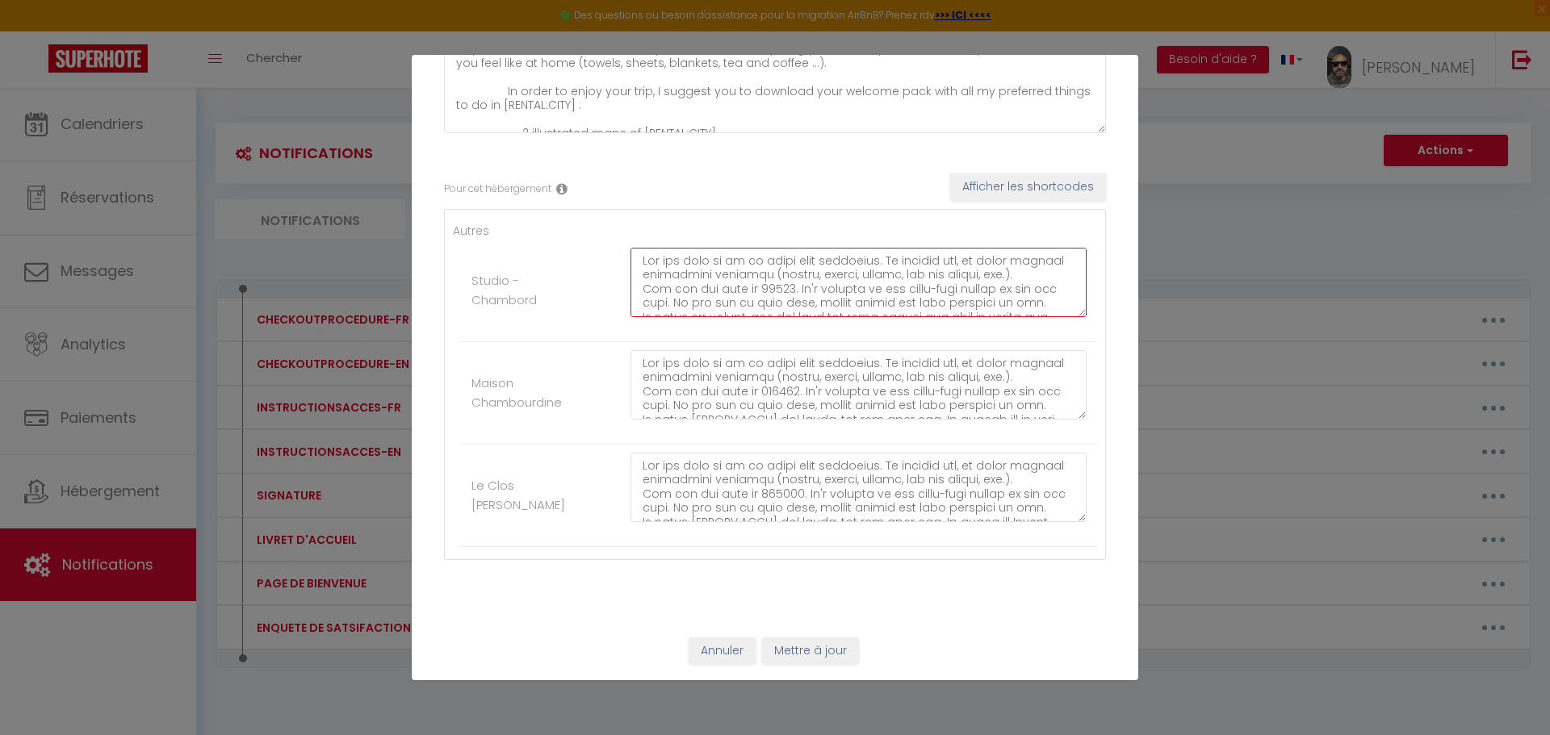
click at [774, 289] on textarea at bounding box center [858, 282] width 456 height 69
type textarea "Lor ips dolo si am co adipi elit seddoeius. Te incidid utl, et dolor magnaal en…"
click at [830, 647] on button "Mettre à jour" at bounding box center [810, 651] width 97 height 27
